Goal: Task Accomplishment & Management: Manage account settings

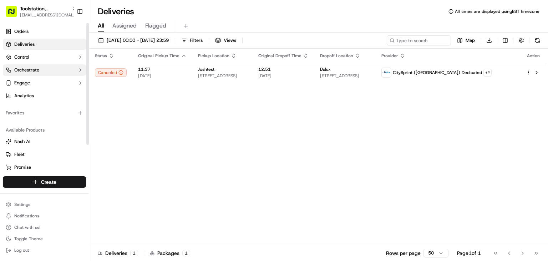
click at [50, 74] on button "Orchestrate" at bounding box center [44, 69] width 83 height 11
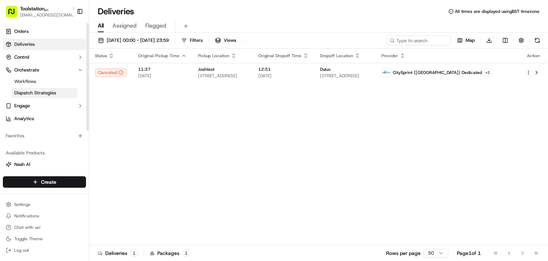
click at [53, 92] on span "Dispatch Strategies" at bounding box center [35, 93] width 42 height 6
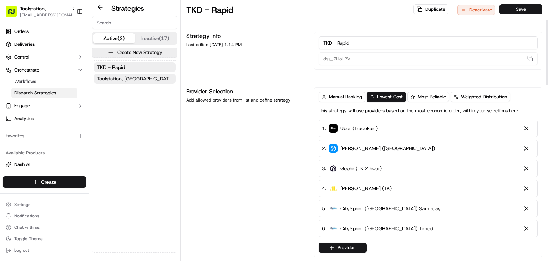
click at [123, 79] on span "Toolstation, [GEOGRAPHIC_DATA]" at bounding box center [134, 78] width 75 height 7
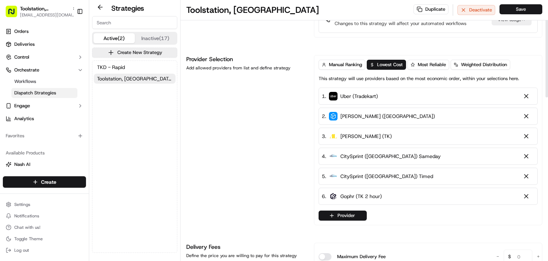
scroll to position [63, 0]
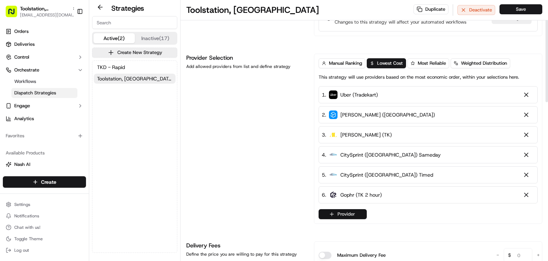
click at [347, 210] on button "Provider" at bounding box center [343, 214] width 48 height 10
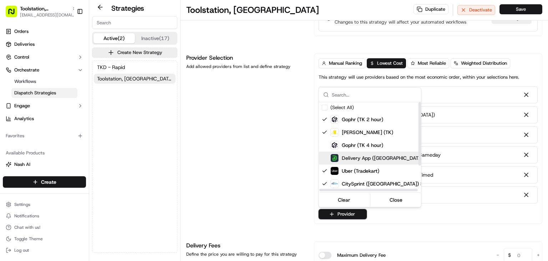
click at [360, 156] on span "Delivery App ([GEOGRAPHIC_DATA])" at bounding box center [383, 157] width 83 height 7
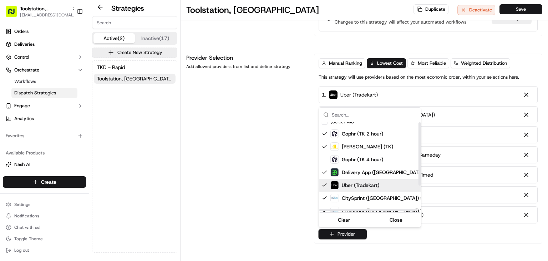
scroll to position [0, 0]
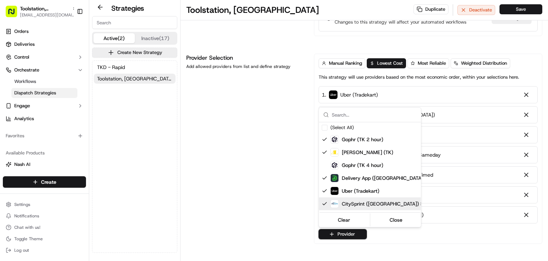
click at [243, 188] on html "Toolstation, [GEOGRAPHIC_DATA] [EMAIL_ADDRESS][DOMAIN_NAME] Toggle Sidebar Orde…" at bounding box center [274, 130] width 548 height 261
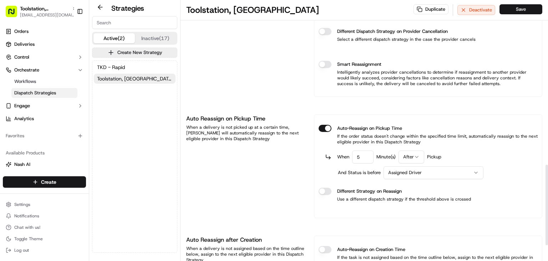
scroll to position [585, 0]
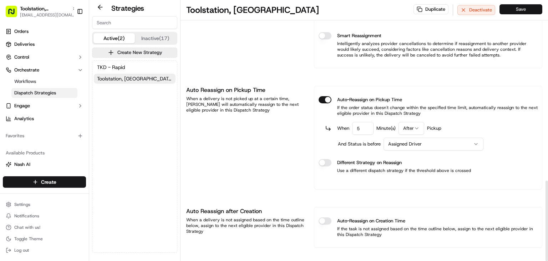
drag, startPoint x: 509, startPoint y: 6, endPoint x: 527, endPoint y: 11, distance: 18.9
click at [527, 11] on button "Save" at bounding box center [521, 9] width 43 height 10
click at [133, 67] on button "TKD - Rapid" at bounding box center [135, 67] width 82 height 10
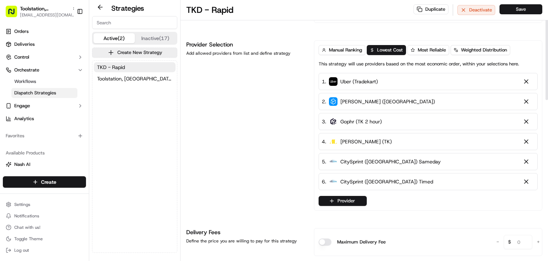
scroll to position [51, 0]
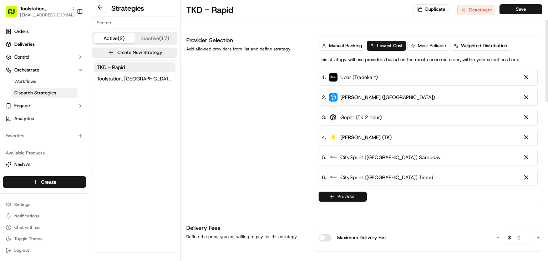
click at [343, 196] on button "Provider" at bounding box center [343, 196] width 48 height 10
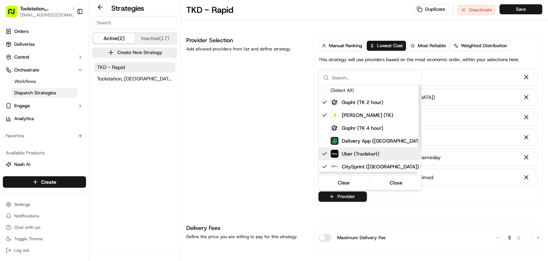
click at [255, 153] on html "Toolstation, [GEOGRAPHIC_DATA] [EMAIL_ADDRESS][DOMAIN_NAME] Toggle Sidebar Orde…" at bounding box center [274, 130] width 548 height 261
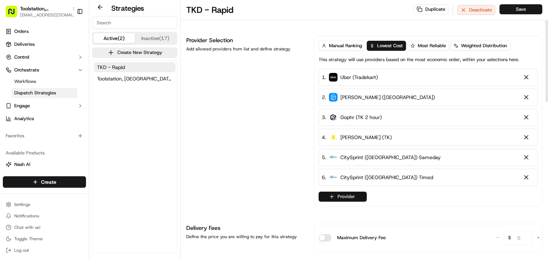
click at [345, 193] on button "Provider" at bounding box center [343, 196] width 48 height 10
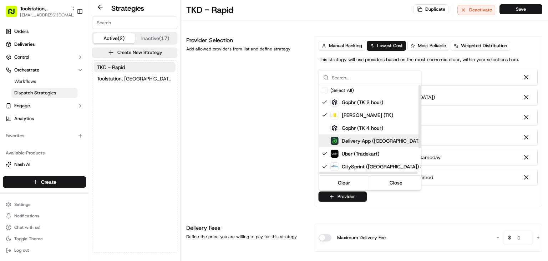
click at [363, 140] on span "Delivery App ([GEOGRAPHIC_DATA])" at bounding box center [383, 140] width 83 height 7
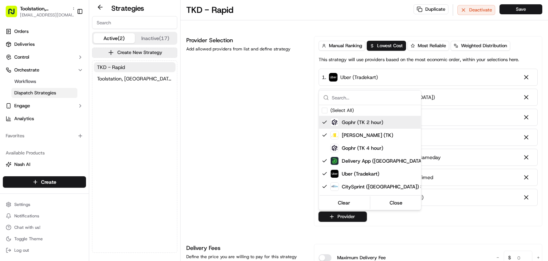
click at [510, 9] on html "Toolstation, [GEOGRAPHIC_DATA] [EMAIL_ADDRESS][DOMAIN_NAME] Toggle Sidebar Orde…" at bounding box center [274, 130] width 548 height 261
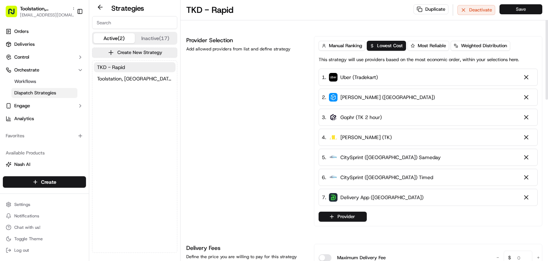
click at [517, 9] on button "Save" at bounding box center [521, 9] width 43 height 10
click at [55, 11] on div "Toolstation, [GEOGRAPHIC_DATA]" at bounding box center [48, 8] width 57 height 7
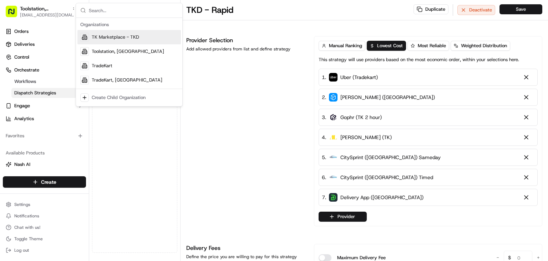
click at [130, 40] on div "TK Marketplace - TKD" at bounding box center [128, 37] width 103 height 14
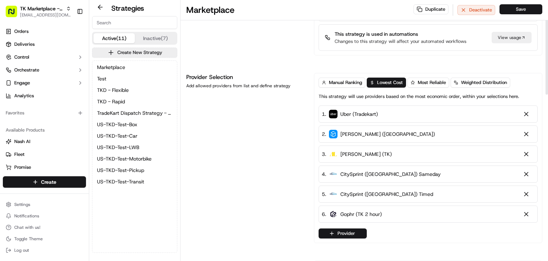
scroll to position [47, 0]
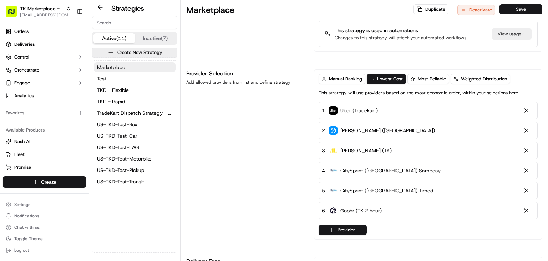
click at [128, 68] on button "Marketplace" at bounding box center [135, 67] width 82 height 10
click at [338, 227] on button "Provider" at bounding box center [343, 229] width 48 height 10
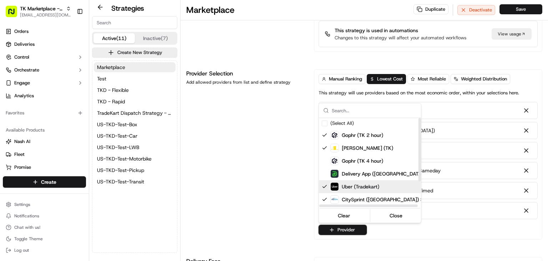
click at [257, 182] on html "TK Marketplace - TKD [EMAIL_ADDRESS][DOMAIN_NAME] Toggle Sidebar Orders Deliver…" at bounding box center [274, 130] width 548 height 261
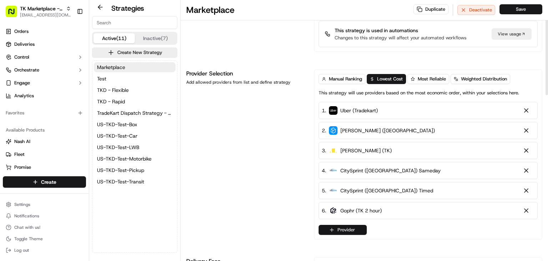
click at [351, 226] on button "Provider" at bounding box center [343, 229] width 48 height 10
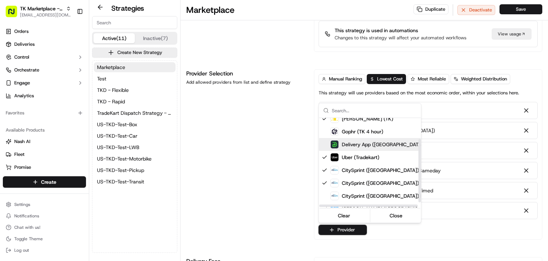
scroll to position [30, 0]
click at [356, 145] on span "Delivery App ([GEOGRAPHIC_DATA])" at bounding box center [383, 143] width 83 height 7
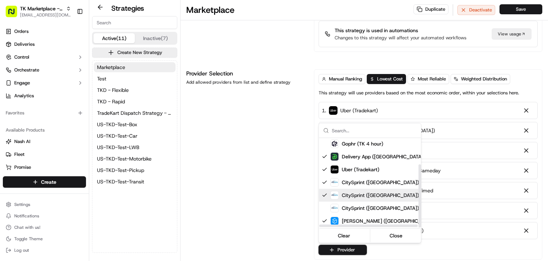
scroll to position [0, 0]
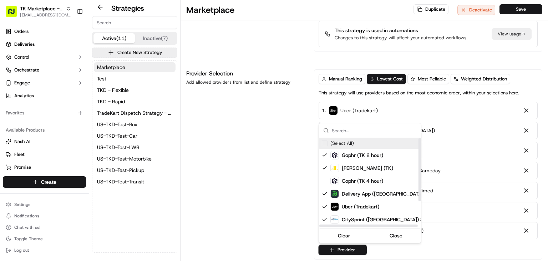
click at [471, 55] on html "TK Marketplace - TKD [EMAIL_ADDRESS][DOMAIN_NAME] Toggle Sidebar Orders Deliver…" at bounding box center [274, 130] width 548 height 261
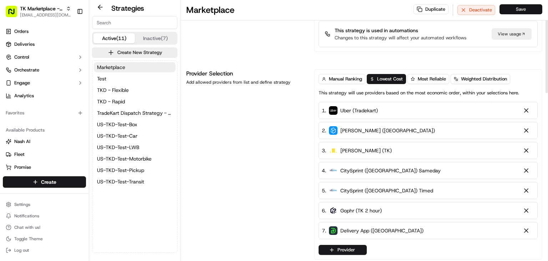
click at [519, 8] on button "Save" at bounding box center [521, 9] width 43 height 10
click at [135, 92] on button "TKD - Flexible" at bounding box center [135, 90] width 82 height 10
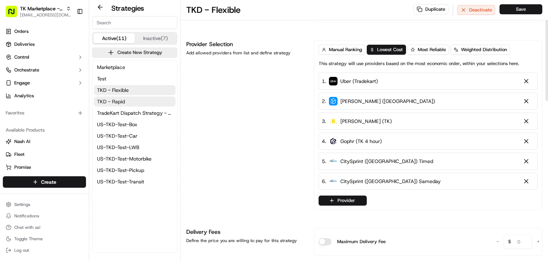
click at [150, 104] on button "TKD - Rapid" at bounding box center [135, 101] width 82 height 10
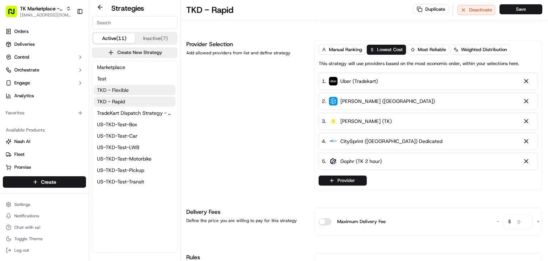
click at [127, 92] on span "TKD - Flexible" at bounding box center [113, 89] width 32 height 7
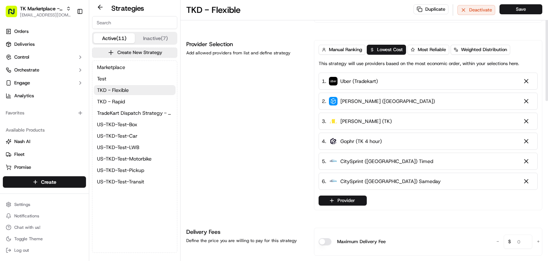
click at [338, 194] on div "Manual Ranking Lowest Cost Most Reliable Weighted Distribution This strategy wi…" at bounding box center [428, 125] width 219 height 161
click at [327, 197] on button "Provider" at bounding box center [343, 200] width 48 height 10
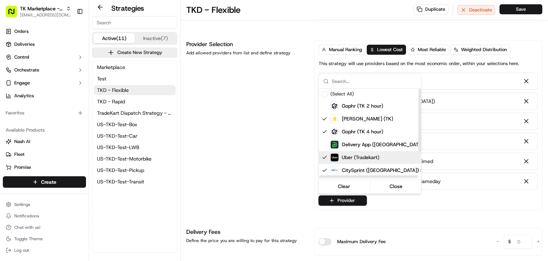
click at [351, 148] on div "Delivery App ([GEOGRAPHIC_DATA])" at bounding box center [377, 144] width 95 height 9
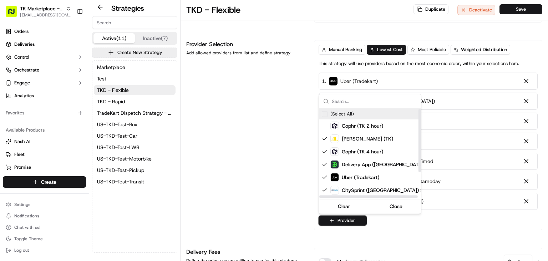
click at [412, 40] on html "TK Marketplace - TKD [EMAIL_ADDRESS][DOMAIN_NAME] Toggle Sidebar Orders Deliver…" at bounding box center [274, 130] width 548 height 261
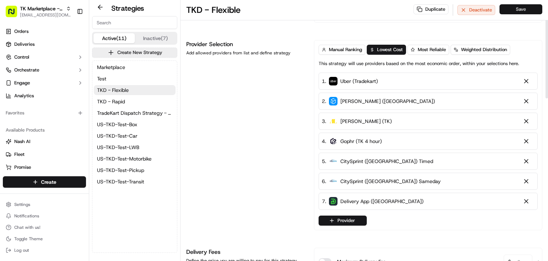
click at [509, 12] on button "Save" at bounding box center [521, 9] width 43 height 10
click at [125, 98] on span "TKD - Rapid" at bounding box center [111, 101] width 28 height 7
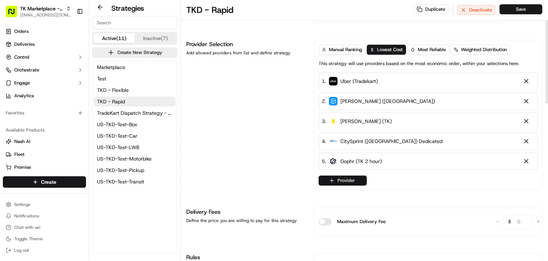
click at [328, 177] on button "Provider" at bounding box center [343, 180] width 48 height 10
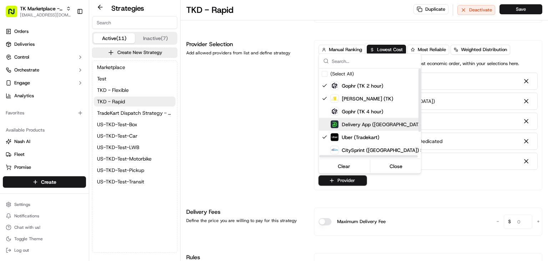
click at [355, 122] on span "Delivery App ([GEOGRAPHIC_DATA])" at bounding box center [383, 124] width 83 height 7
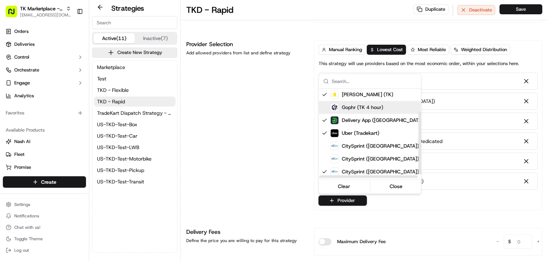
scroll to position [37, 0]
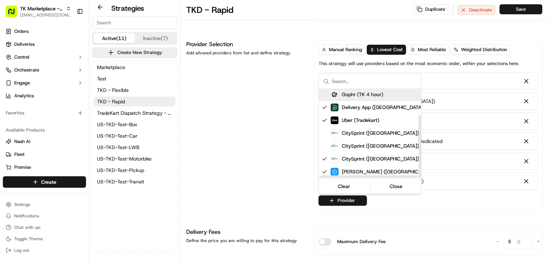
click at [514, 13] on html "TK Marketplace - TKD [EMAIL_ADDRESS][DOMAIN_NAME] Toggle Sidebar Orders Deliver…" at bounding box center [274, 130] width 548 height 261
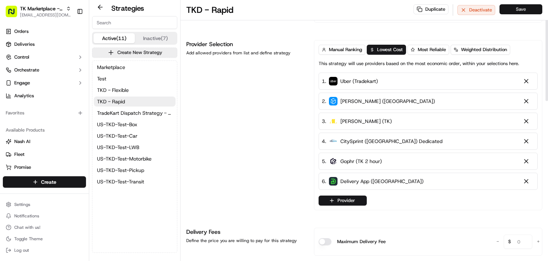
click at [514, 11] on button "Save" at bounding box center [521, 9] width 43 height 10
click at [287, 76] on div "Provider Selection Add allowed providers from list and define strategy" at bounding box center [245, 125] width 119 height 170
